Goal: Information Seeking & Learning: Compare options

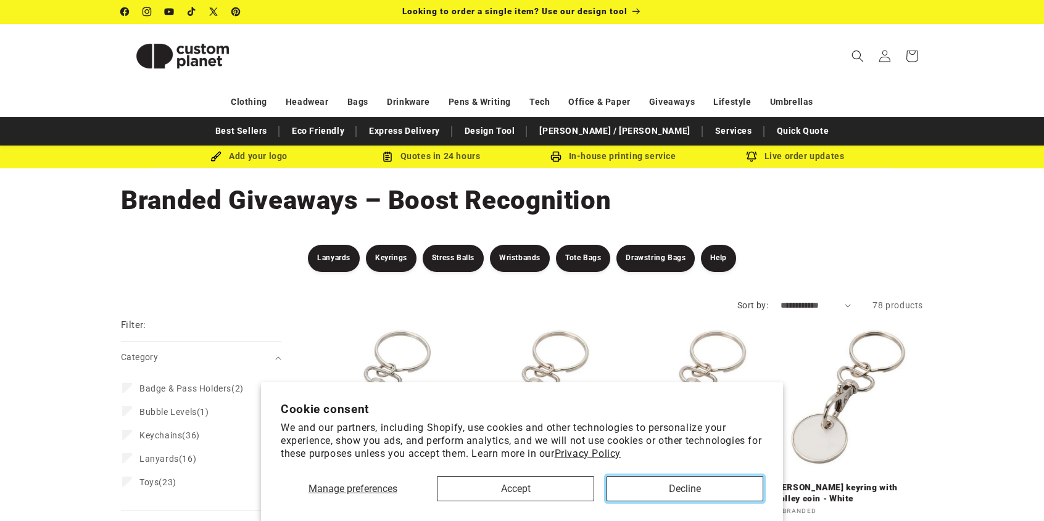
click at [678, 492] on button "Decline" at bounding box center [684, 488] width 157 height 25
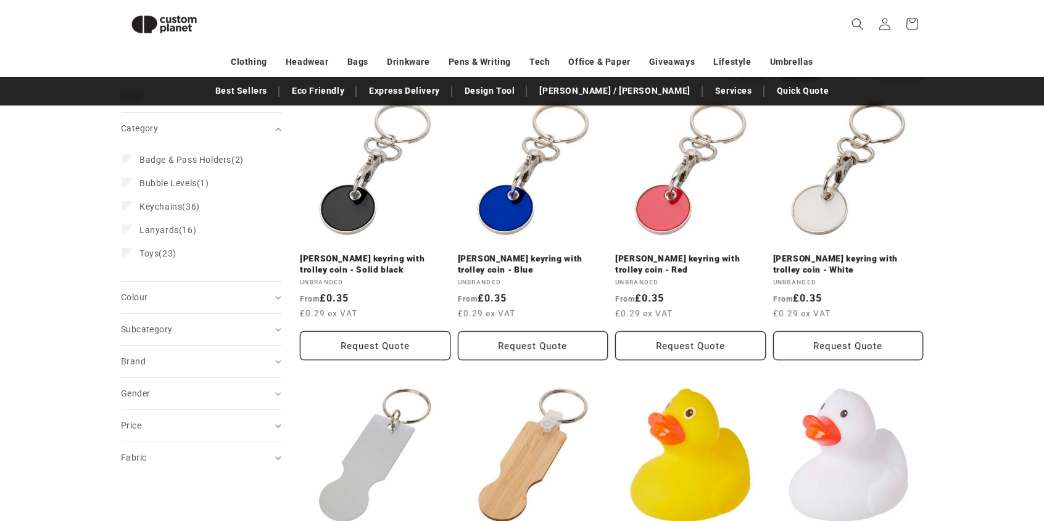
scroll to position [144, 0]
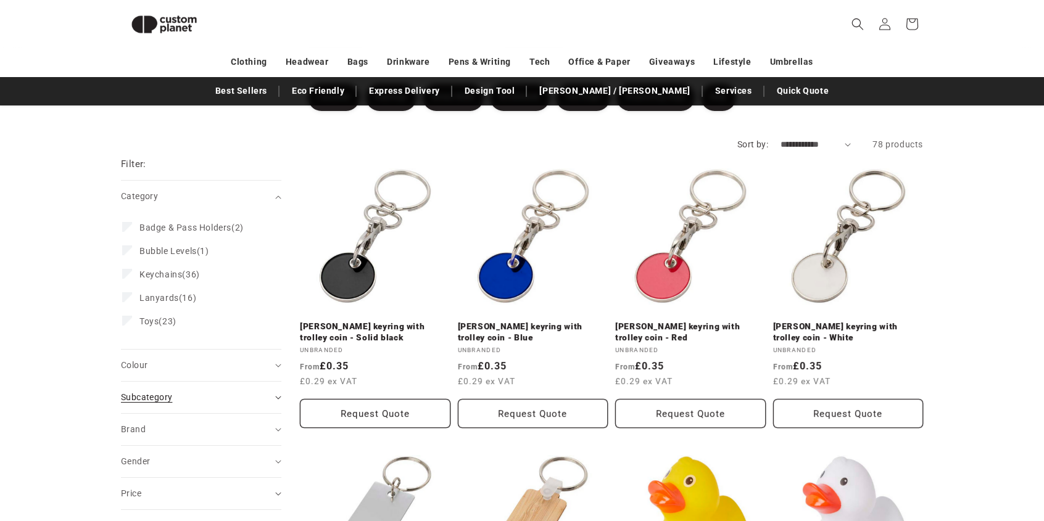
click at [278, 399] on summary "Subcategory (0)" at bounding box center [201, 397] width 160 height 31
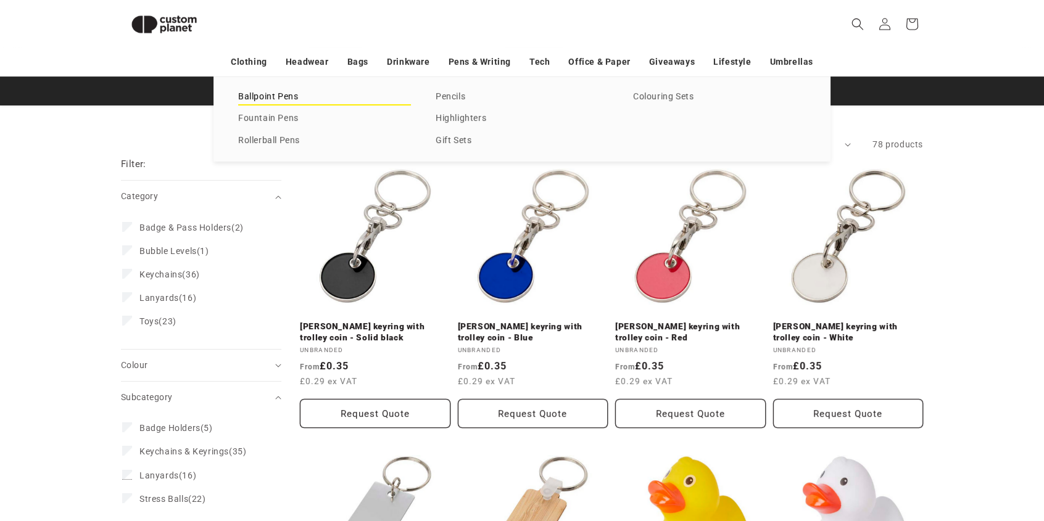
click at [276, 93] on link "Ballpoint Pens" at bounding box center [324, 97] width 173 height 17
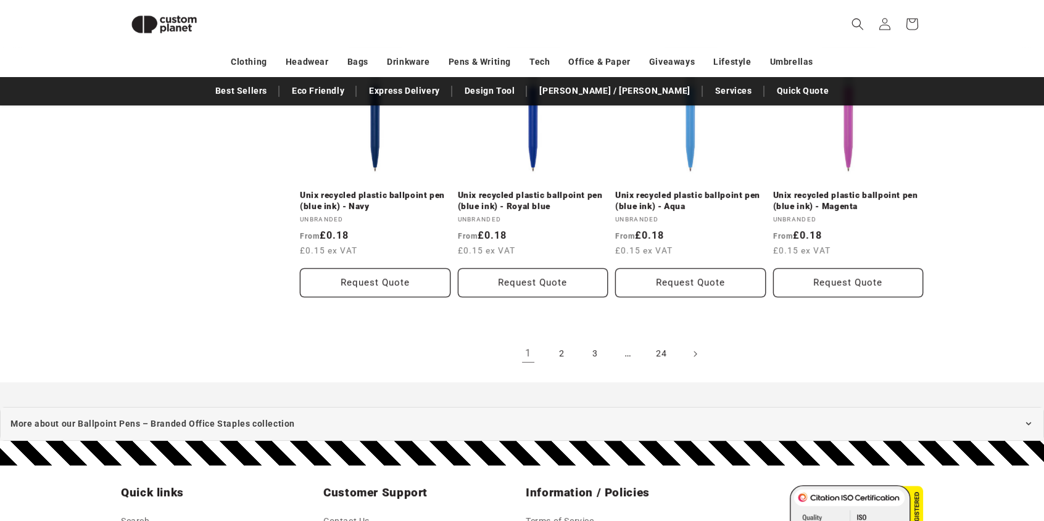
scroll to position [1375, 0]
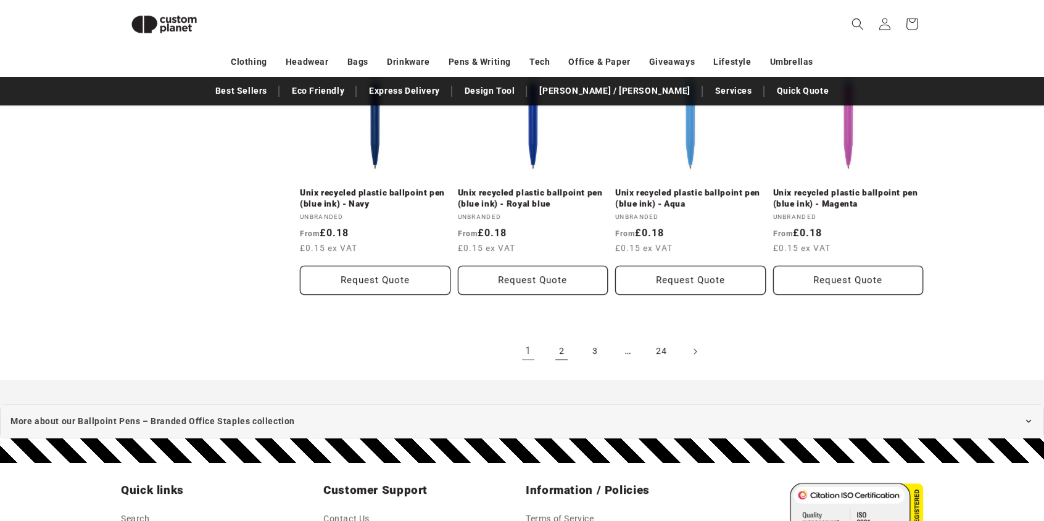
click at [565, 351] on link "2" at bounding box center [561, 351] width 27 height 27
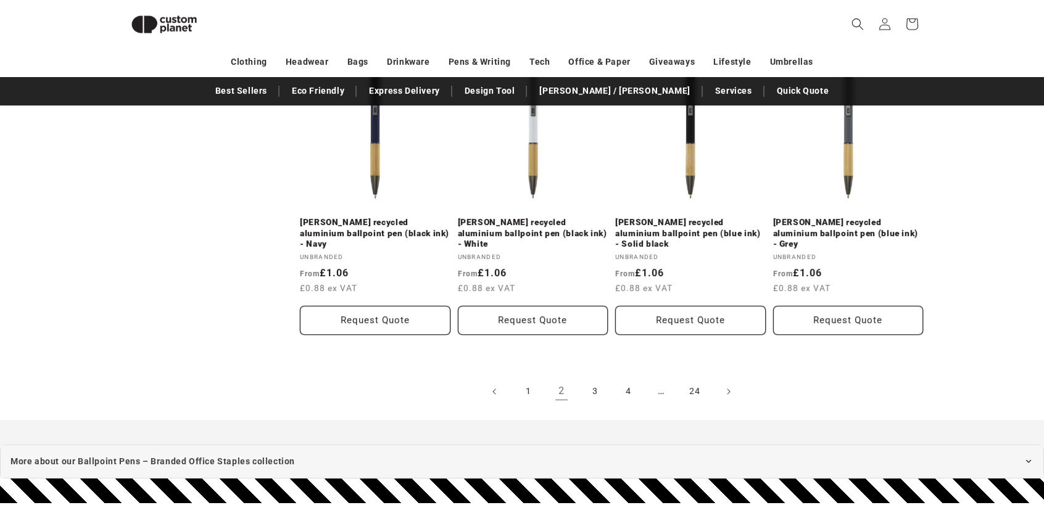
scroll to position [1383, 0]
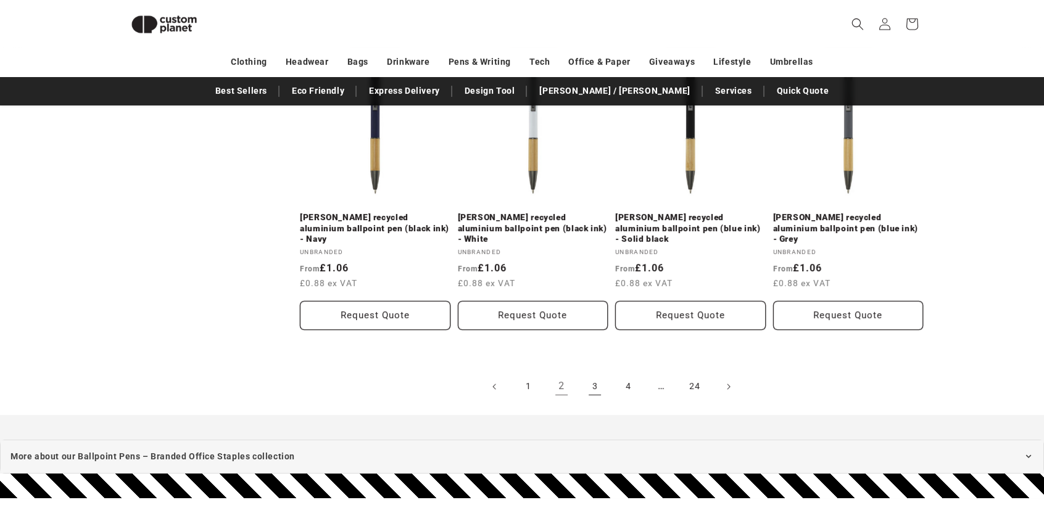
click at [593, 373] on link "3" at bounding box center [594, 386] width 27 height 27
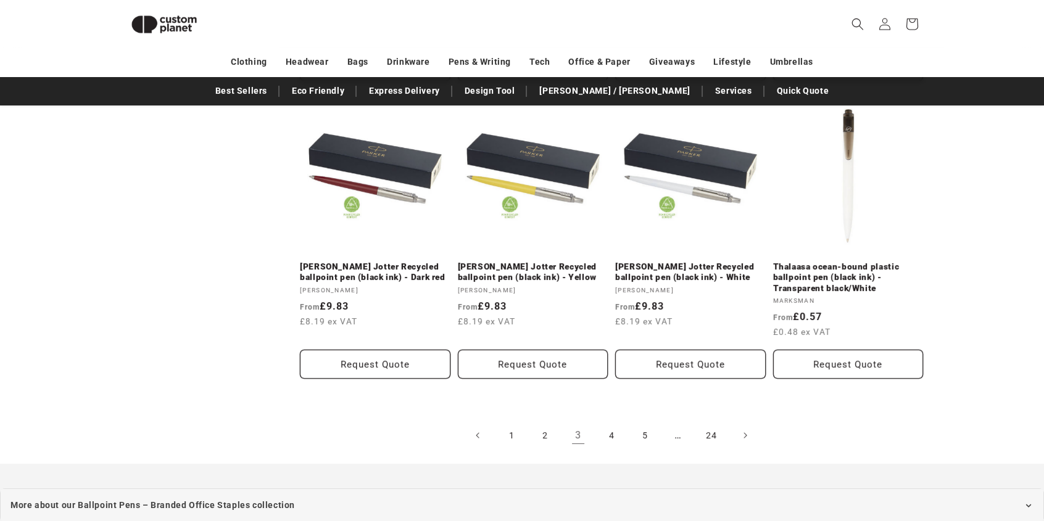
scroll to position [1349, 0]
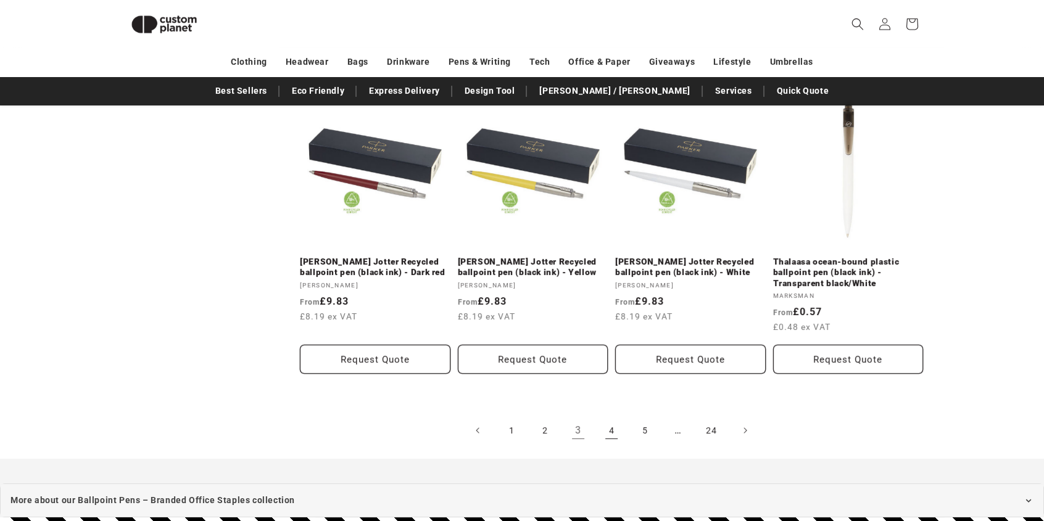
click at [612, 417] on link "4" at bounding box center [611, 430] width 27 height 27
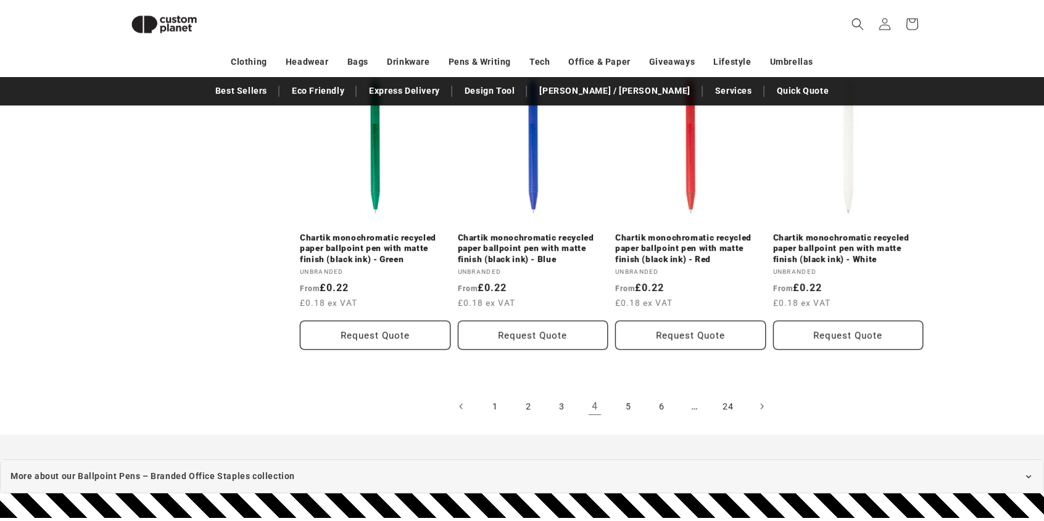
scroll to position [1378, 0]
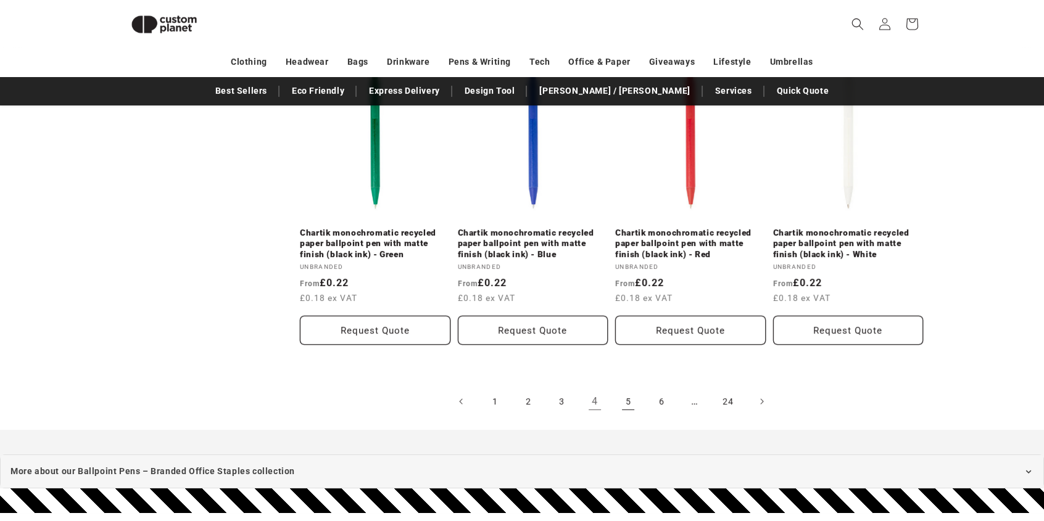
click at [629, 397] on link "5" at bounding box center [627, 401] width 27 height 27
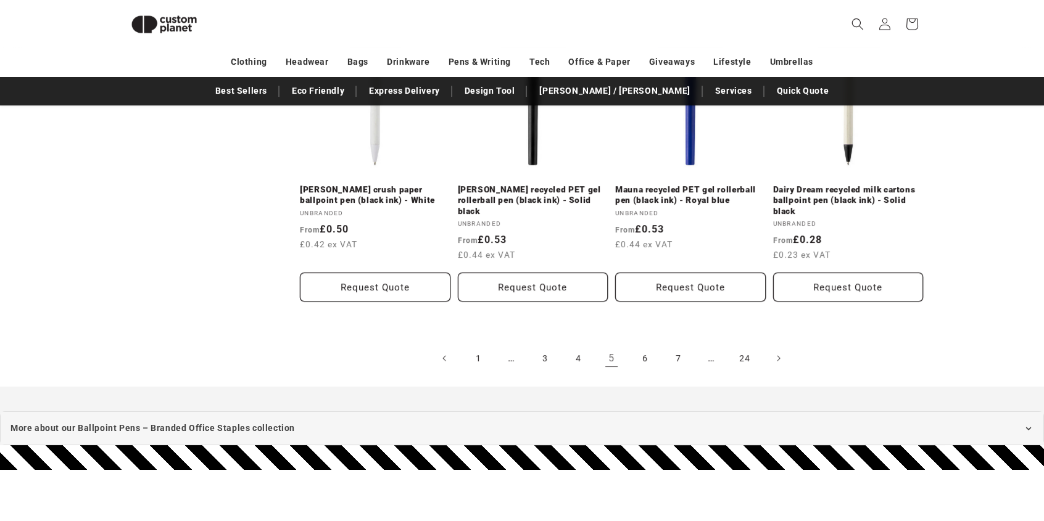
scroll to position [1431, 0]
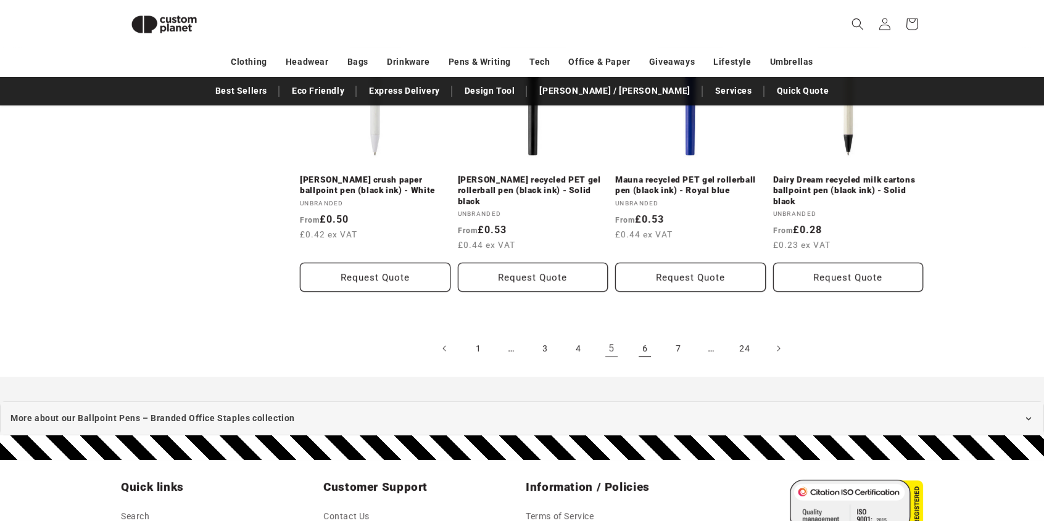
click at [645, 335] on link "6" at bounding box center [644, 348] width 27 height 27
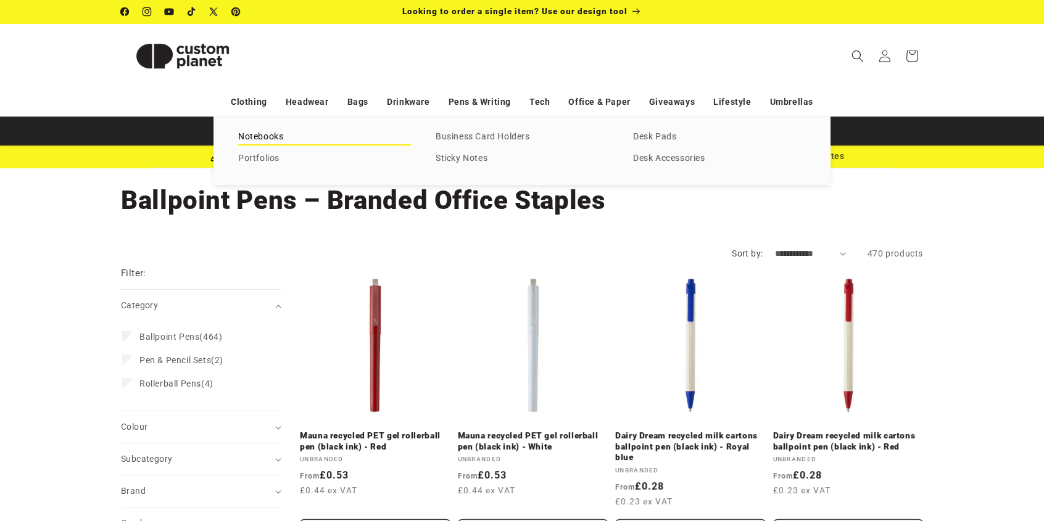
click at [264, 134] on link "Notebooks" at bounding box center [324, 137] width 173 height 17
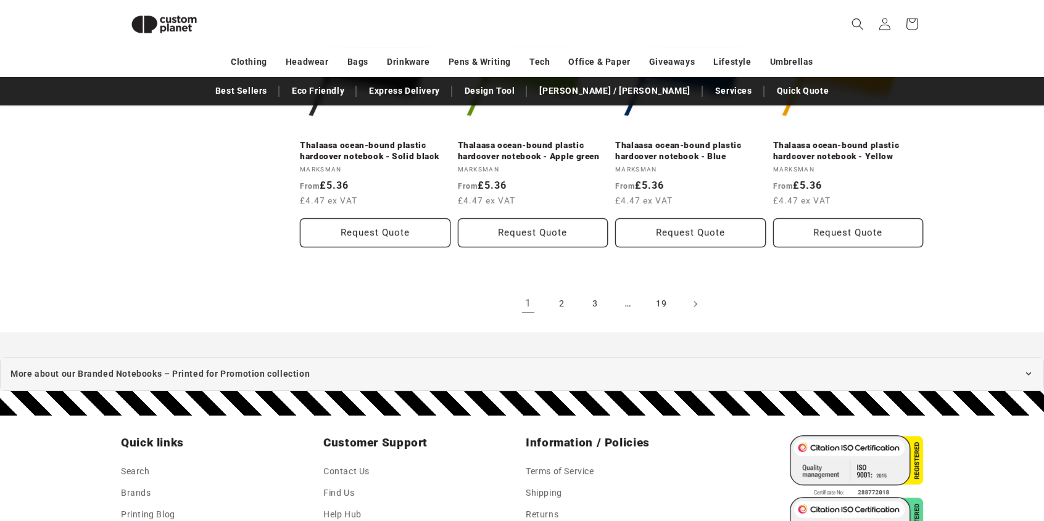
scroll to position [1436, 0]
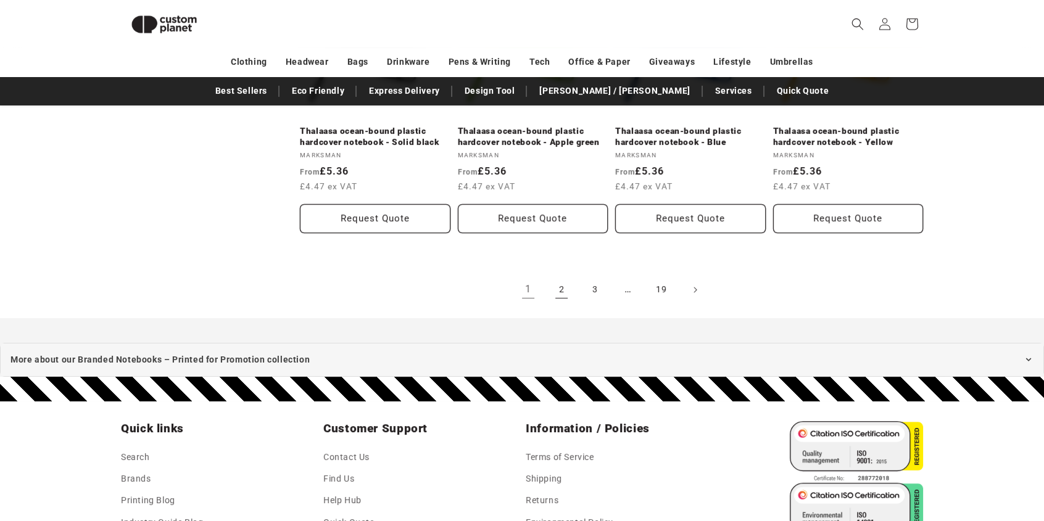
click at [562, 289] on link "2" at bounding box center [561, 289] width 27 height 27
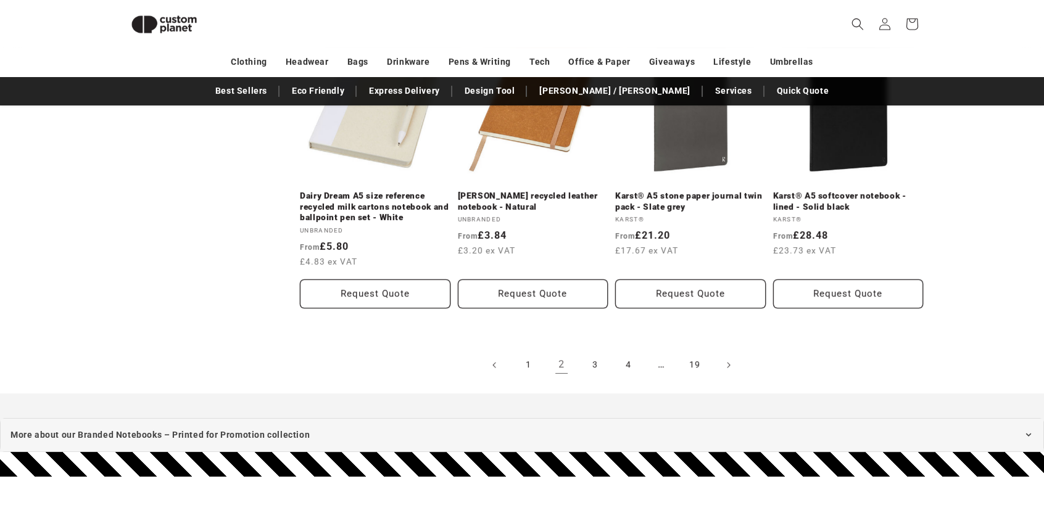
scroll to position [1388, 0]
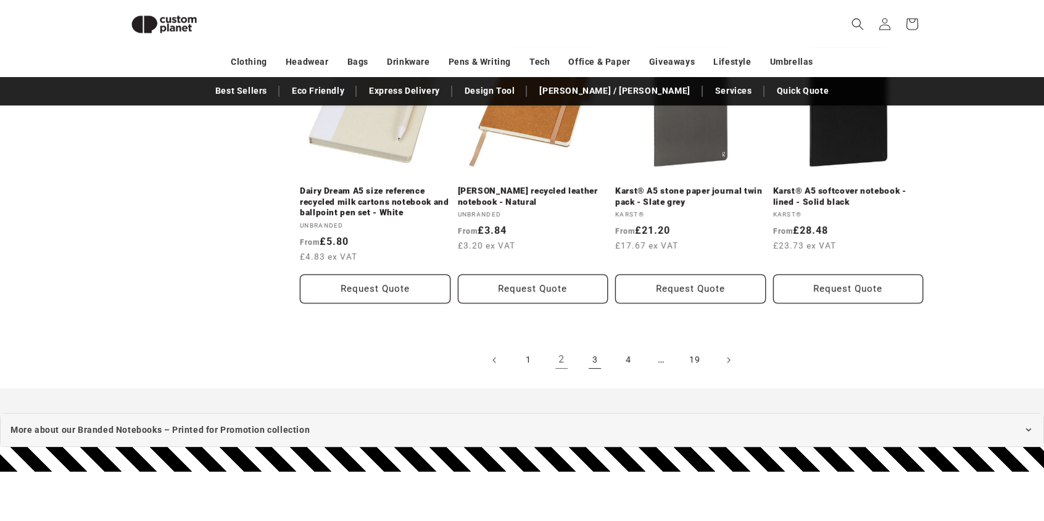
click at [596, 359] on link "3" at bounding box center [594, 360] width 27 height 27
